Goal: Communication & Community: Answer question/provide support

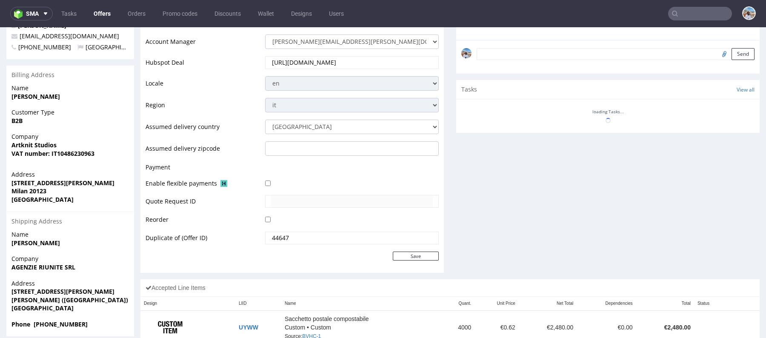
scroll to position [362, 0]
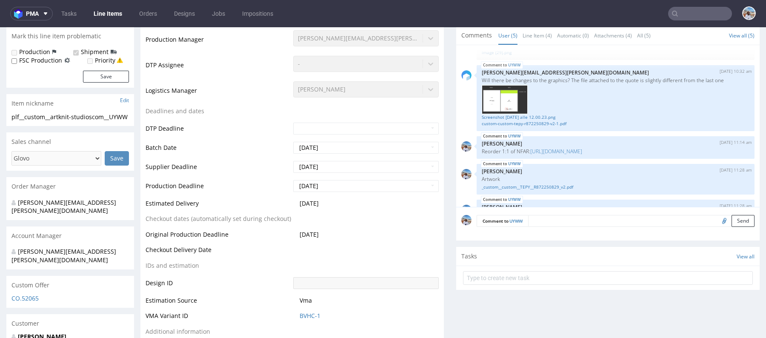
scroll to position [103, 0]
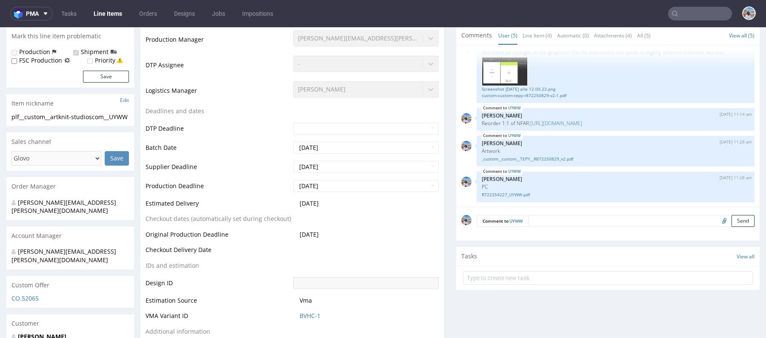
click at [500, 78] on img at bounding box center [505, 71] width 46 height 29
click at [526, 162] on link "_custom__custom__TEPY__R872250829_v2.pdf" at bounding box center [616, 159] width 268 height 6
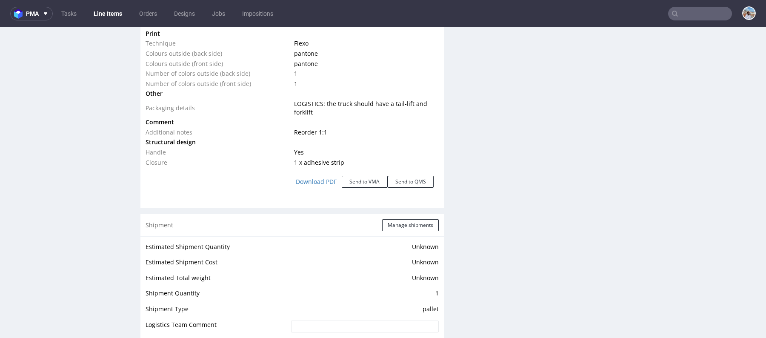
scroll to position [877, 0]
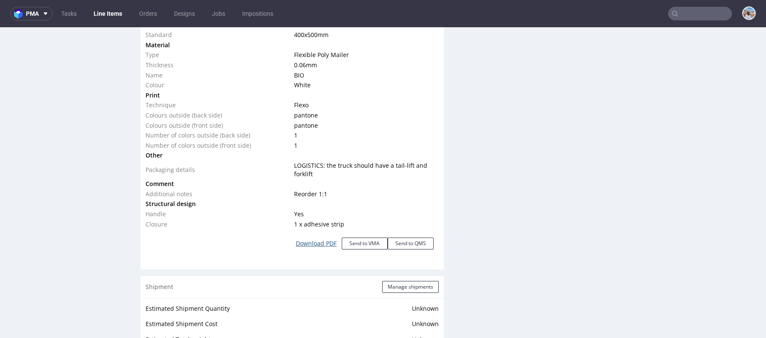
click at [319, 251] on link "Download PDF" at bounding box center [316, 243] width 51 height 19
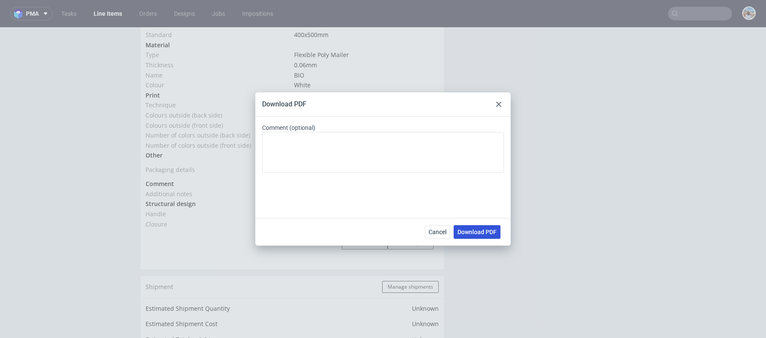
click at [485, 234] on span "Download PDF" at bounding box center [476, 232] width 39 height 6
click at [499, 104] on use at bounding box center [498, 104] width 5 height 5
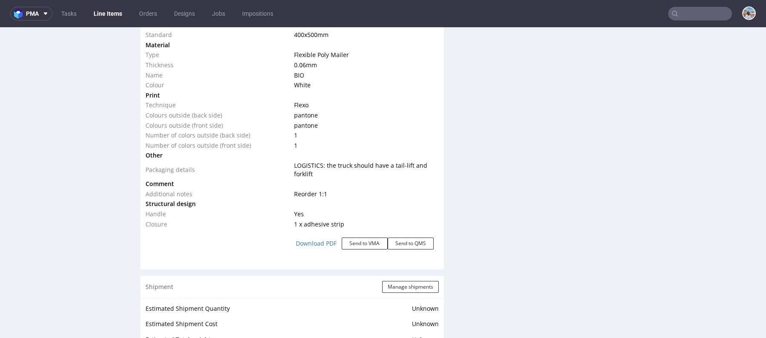
scroll to position [0, 0]
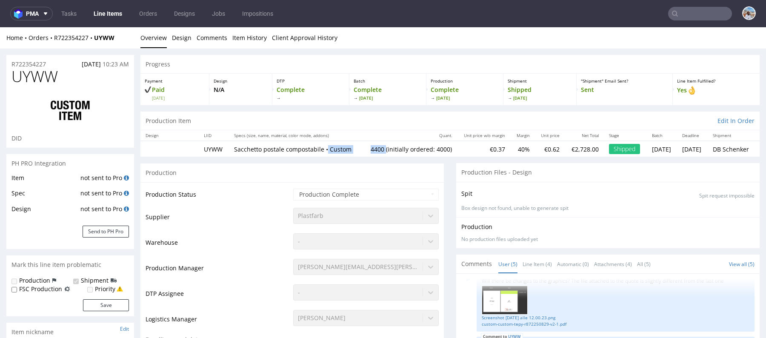
drag, startPoint x: 363, startPoint y: 151, endPoint x: 329, endPoint y: 151, distance: 33.6
click at [329, 151] on tr "UYWW Sacchetto postale compostabile • Custom 4400 (initially ordered: 4000) €0.…" at bounding box center [449, 149] width 619 height 16
copy tr "Custom 4400"
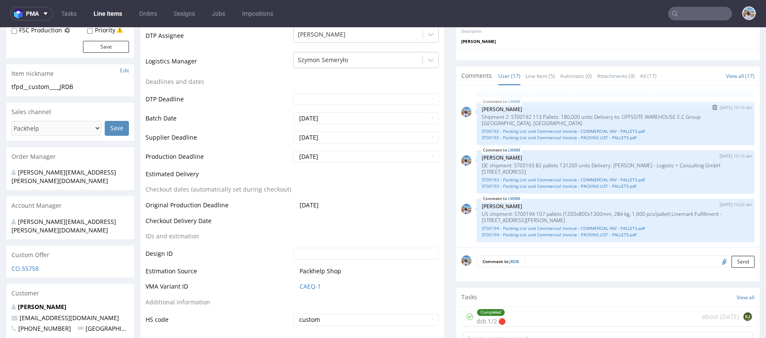
scroll to position [450, 0]
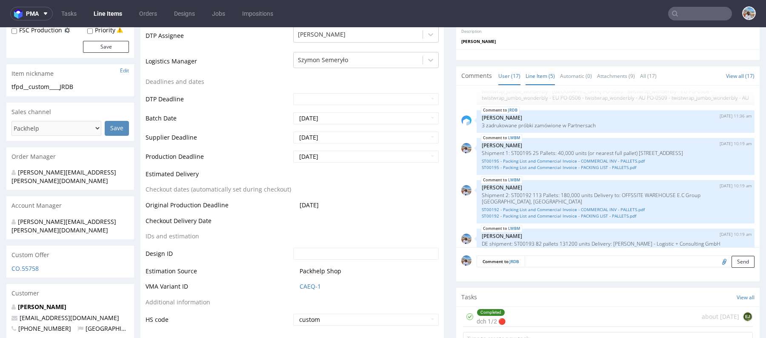
click at [538, 74] on link "Line Item (5)" at bounding box center [539, 76] width 29 height 18
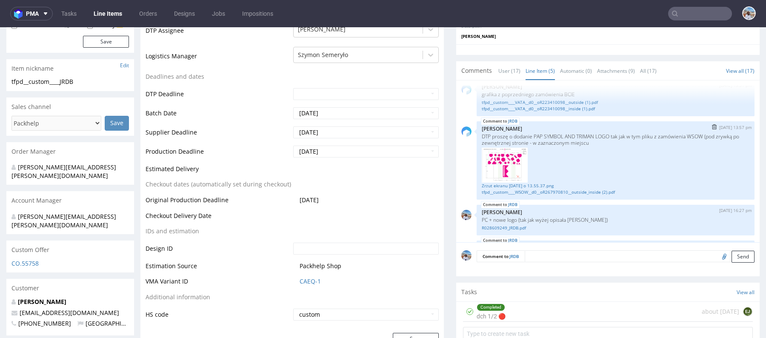
scroll to position [0, 0]
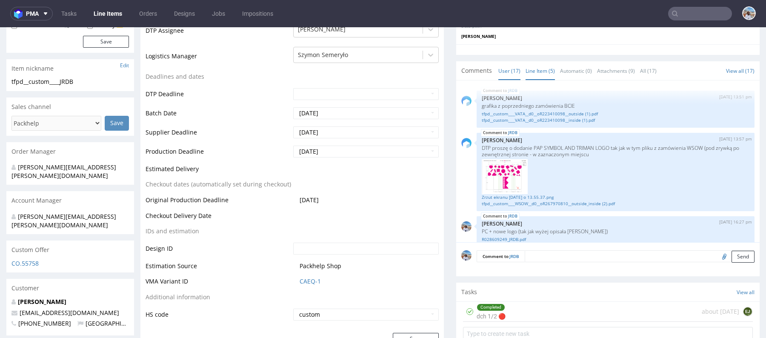
click at [502, 75] on link "User (17)" at bounding box center [509, 71] width 22 height 18
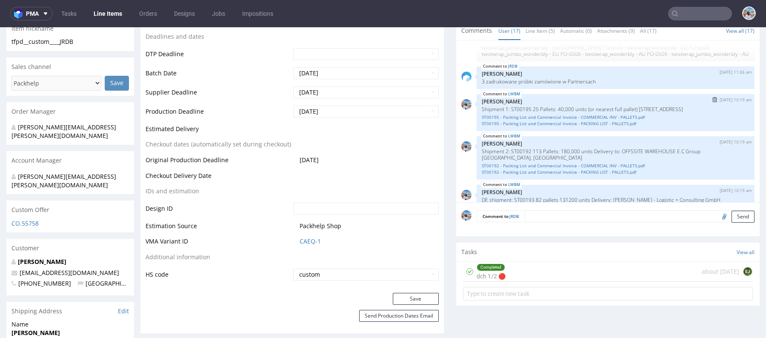
scroll to position [201, 0]
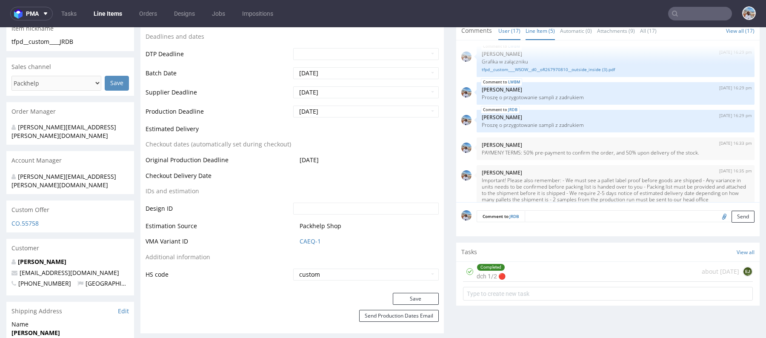
click at [538, 31] on link "Line Item (5)" at bounding box center [539, 31] width 29 height 18
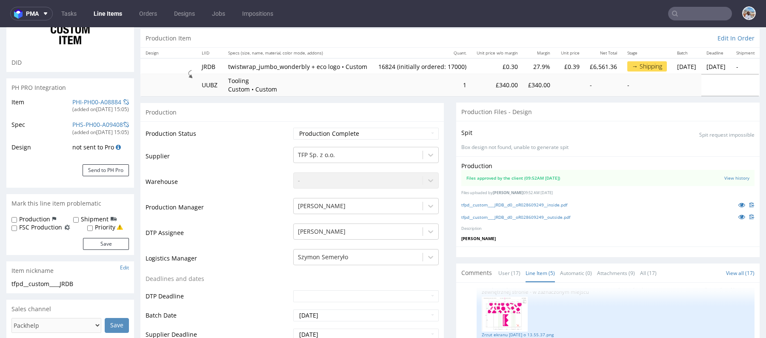
scroll to position [0, 0]
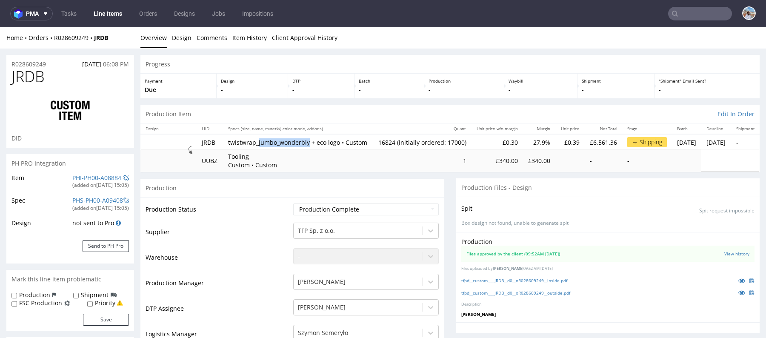
drag, startPoint x: 258, startPoint y: 139, endPoint x: 307, endPoint y: 139, distance: 48.5
click at [307, 139] on p "twistwrap_jumbo_wonderbly + eco logo • Custom" at bounding box center [298, 142] width 140 height 9
copy p "jumbo_wonderbly"
drag, startPoint x: 56, startPoint y: 60, endPoint x: 9, endPoint y: 61, distance: 46.8
click at [9, 61] on div "R028609249 23.06.2025 06:08 PM" at bounding box center [70, 62] width 128 height 14
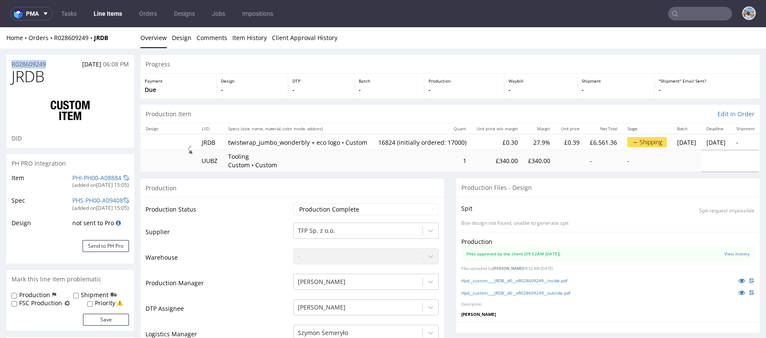
copy p "R028609249"
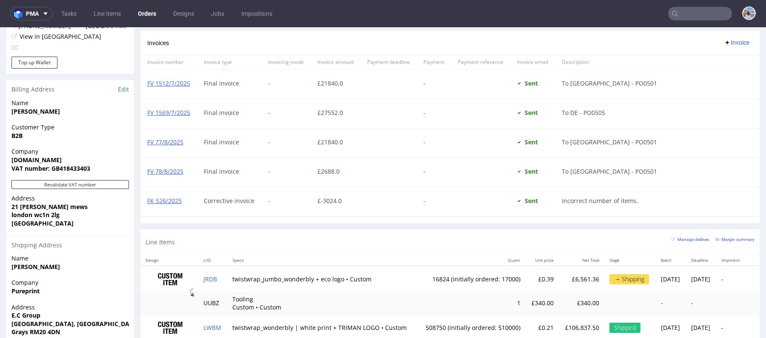
scroll to position [510, 0]
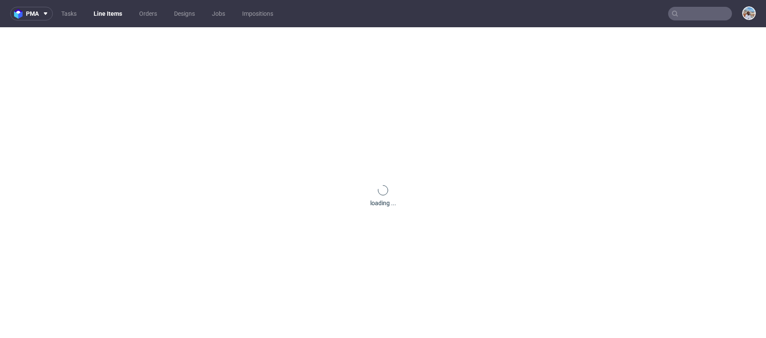
click at [213, 223] on div "loading ..." at bounding box center [383, 196] width 766 height 338
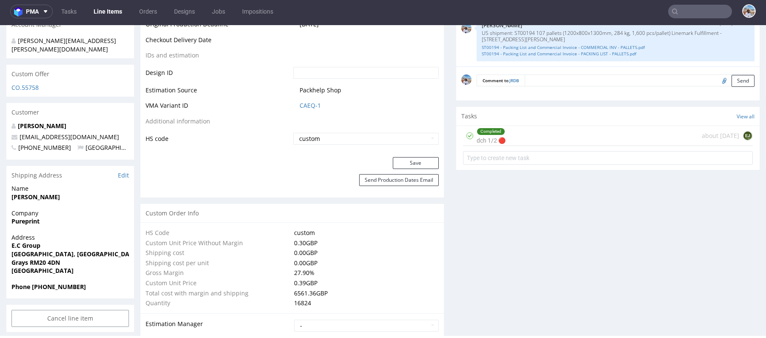
scroll to position [294, 0]
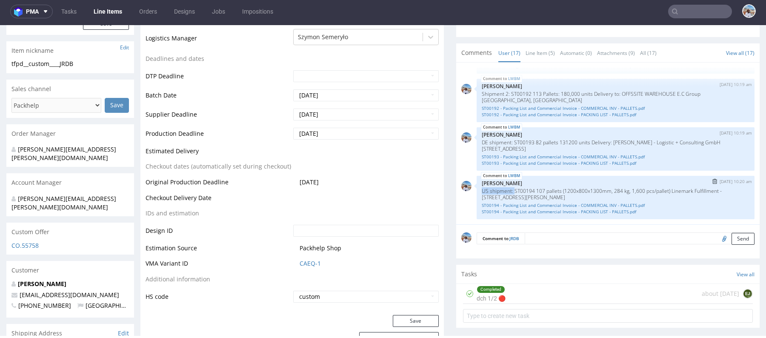
drag, startPoint x: 477, startPoint y: 195, endPoint x: 511, endPoint y: 194, distance: 33.2
click at [511, 194] on p "US shipment: ST00194 107 pallets (1200x800x1300mm, 284 kg, 1,600 pcs/pallet) Li…" at bounding box center [616, 194] width 268 height 13
click at [676, 194] on p "US shipment: ST00194 107 pallets (1200x800x1300mm, 284 kg, 1,600 pcs/pallet) Li…" at bounding box center [616, 194] width 268 height 13
drag, startPoint x: 676, startPoint y: 196, endPoint x: 679, endPoint y: 203, distance: 7.6
click at [679, 200] on p "US shipment: ST00194 107 pallets (1200x800x1300mm, 284 kg, 1,600 pcs/pallet) Li…" at bounding box center [616, 194] width 268 height 13
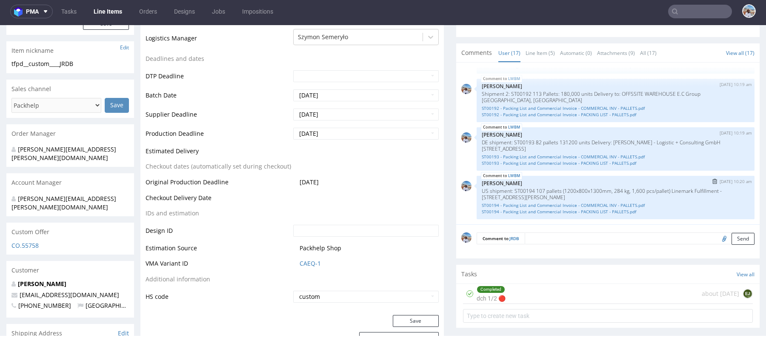
copy p "inemark Fulfillment - 501 Prince Georges Blvd, Upper Marlboro, MD 20774"
click at [675, 196] on p "US shipment: ST00194 107 pallets (1200x800x1300mm, 284 kg, 1,600 pcs/pallet) Li…" at bounding box center [616, 194] width 268 height 13
drag, startPoint x: 672, startPoint y: 196, endPoint x: 676, endPoint y: 202, distance: 7.1
click at [676, 200] on p "US shipment: ST00194 107 pallets (1200x800x1300mm, 284 kg, 1,600 pcs/pallet) Li…" at bounding box center [616, 194] width 268 height 13
copy p "Linemark Fulfillment - 501 Prince Georges Blvd, Upper Marlboro, MD 20774"
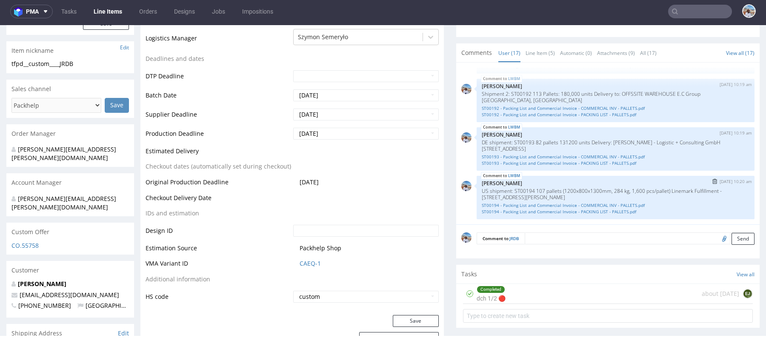
click at [678, 195] on p "US shipment: ST00194 107 pallets (1200x800x1300mm, 284 kg, 1,600 pcs/pallet) Li…" at bounding box center [616, 194] width 268 height 13
copy p "Linemark Fulfillment - 501 Prince Georges Blvd, Upper Marlboro, MD 20774"
drag, startPoint x: 671, startPoint y: 194, endPoint x: 685, endPoint y: 206, distance: 18.1
click at [685, 206] on div "LWBM 30th Jul 25 | 10:20 am Marta Kozłowska US shipment: ST00194 107 pallets (1…" at bounding box center [615, 197] width 278 height 43
click at [510, 241] on link "JRDB" at bounding box center [514, 238] width 10 height 6
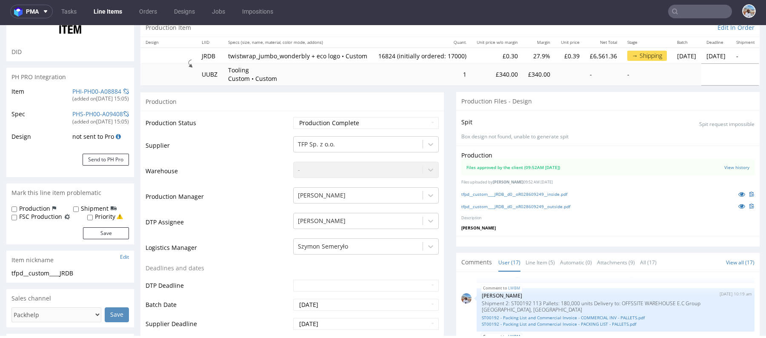
scroll to position [296, 0]
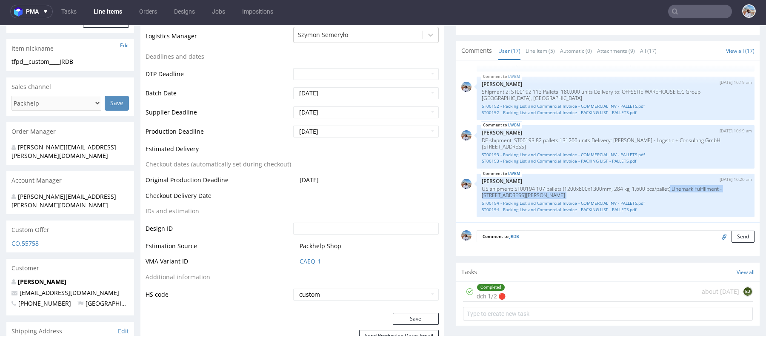
click at [546, 239] on textarea at bounding box center [640, 236] width 230 height 12
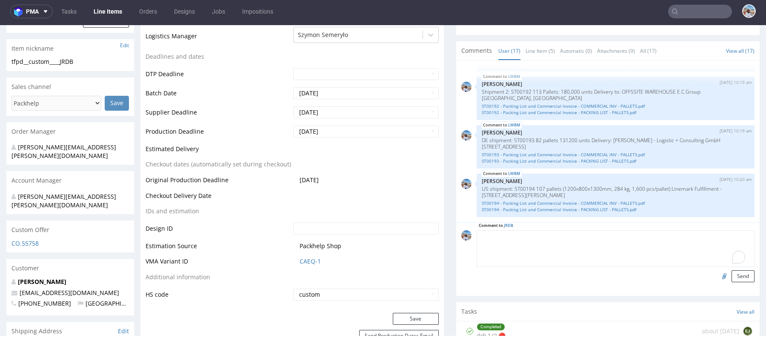
paste textarea "Hej @Kacper @Mykyta Morus, czy możemy proszę umówić transport? Poniżej szczegół…"
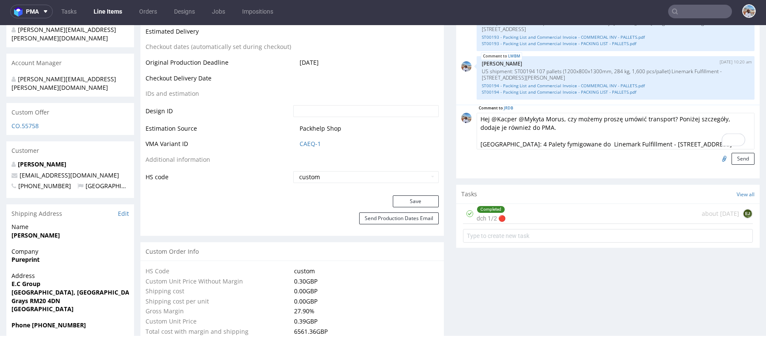
scroll to position [444, 0]
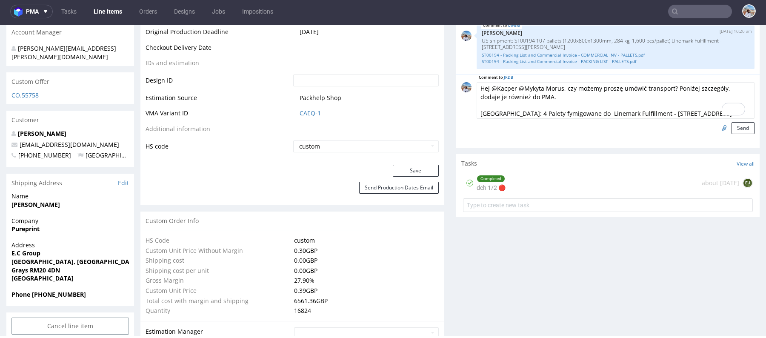
type textarea "Hej @Kacper @Mykyta Morus, czy możemy proszę umówić transport? Poniżej szczegół…"
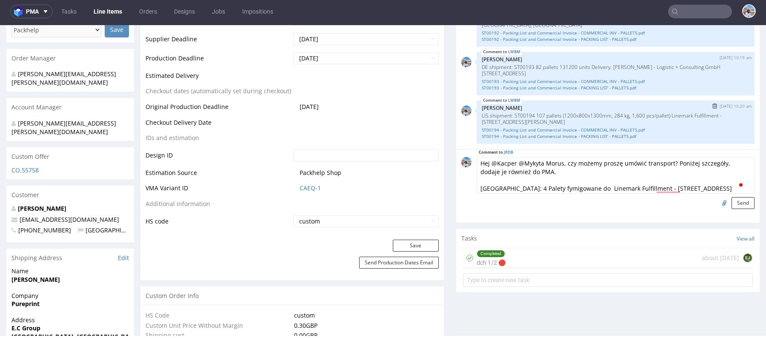
scroll to position [388, 0]
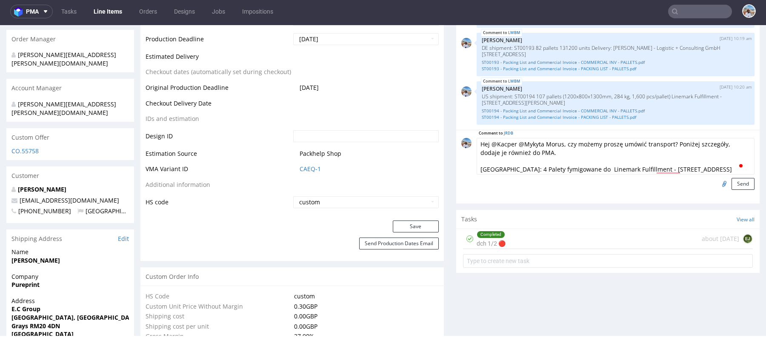
click at [717, 188] on input "file" at bounding box center [723, 183] width 12 height 11
type input "C:\fakepath\Purchase Order PO0507 (1).pdf"
click at [736, 185] on button "Send" at bounding box center [742, 184] width 23 height 12
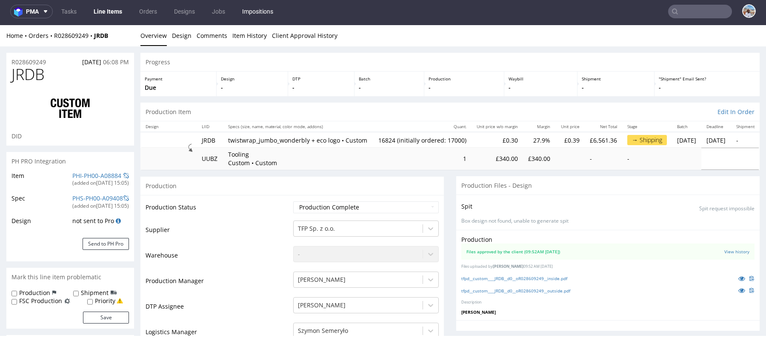
scroll to position [634, 0]
